Goal: Go to known website: Go to known website

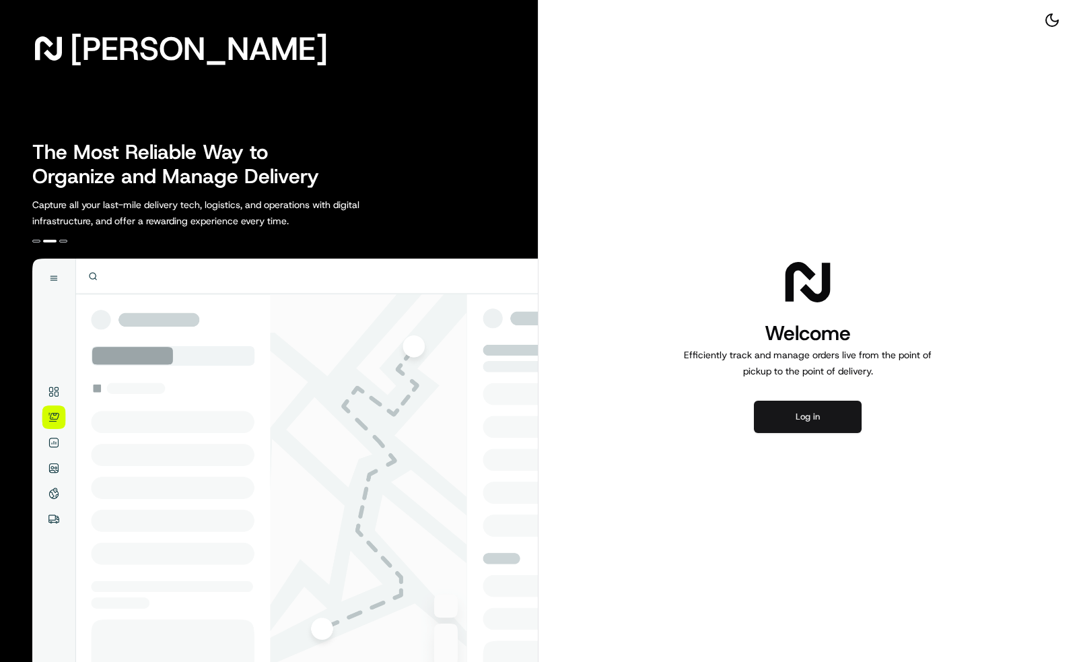
click at [822, 409] on button "Log in" at bounding box center [808, 417] width 108 height 32
